Goal: Find specific page/section: Find specific page/section

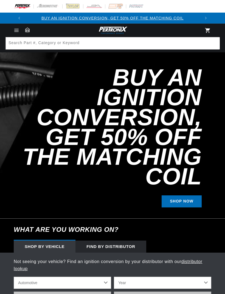
click at [124, 241] on div "Find by Distributor" at bounding box center [110, 247] width 71 height 12
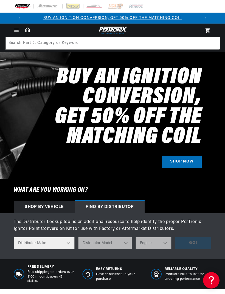
click at [72, 242] on select "Distributor Make Accel Aldon Autolite Bosch Century Chrysler Clark Colt Contine…" at bounding box center [44, 243] width 61 height 12
select select "Bosch"
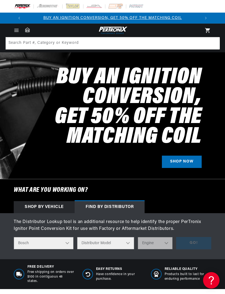
click at [124, 242] on select "Distributor Model 022-905-205AA 0-231-020-019 0-231-037-031 0-231-060-023 0-231…" at bounding box center [105, 243] width 57 height 12
click at [115, 248] on select "Distributor Model 022-905-205AA 0-231-020-019 0-231-037-031 0-231-060-023 0-231…" at bounding box center [105, 243] width 57 height 12
select select "0-231-184-001"
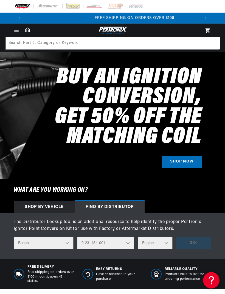
scroll to position [0, 351]
click at [162, 243] on select "Engine 6" at bounding box center [155, 243] width 35 height 12
select select "6"
click at [194, 244] on button "Go!" at bounding box center [193, 243] width 35 height 12
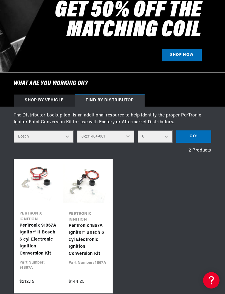
scroll to position [0, 0]
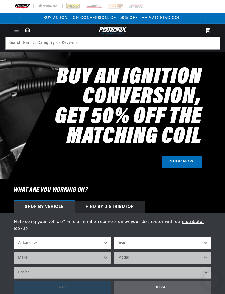
scroll to position [136, 0]
